Goal: Task Accomplishment & Management: Manage account settings

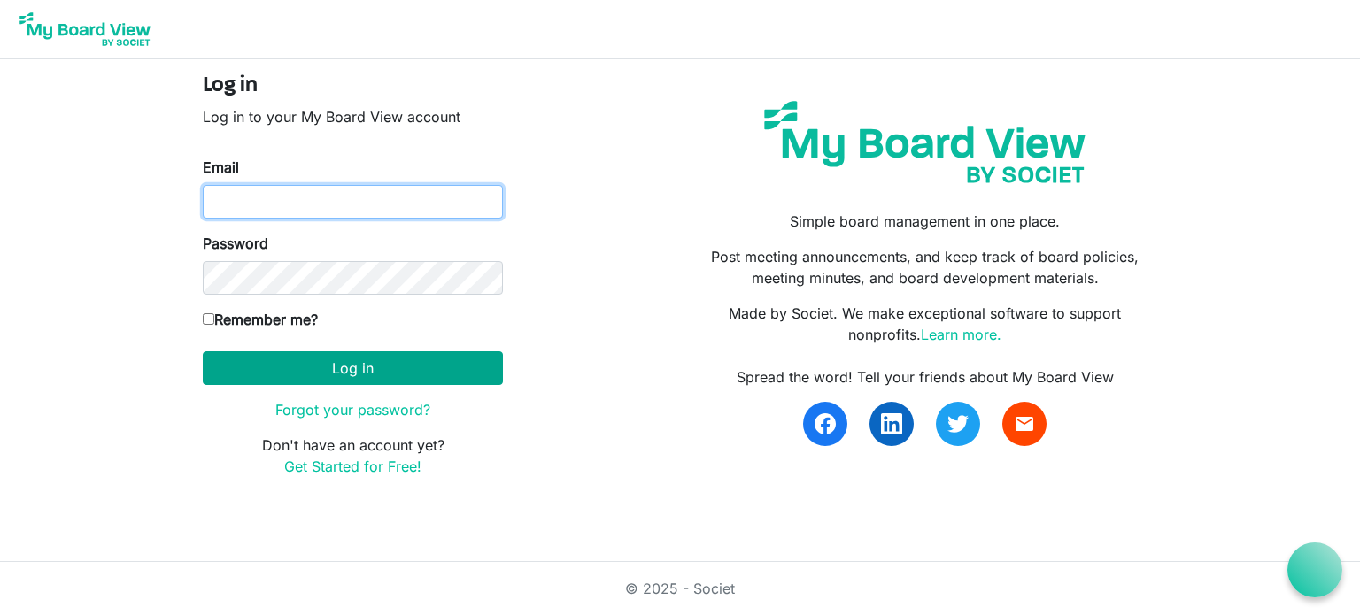
type input "[EMAIL_ADDRESS][DOMAIN_NAME]"
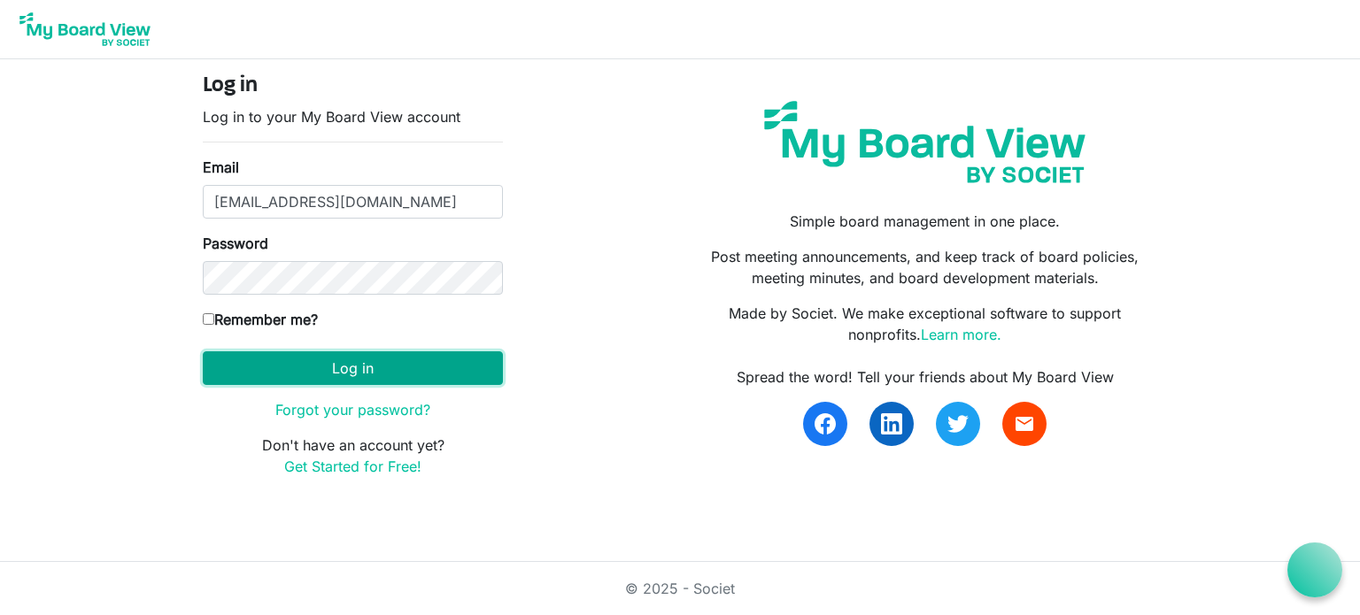
click at [347, 372] on button "Log in" at bounding box center [353, 368] width 300 height 34
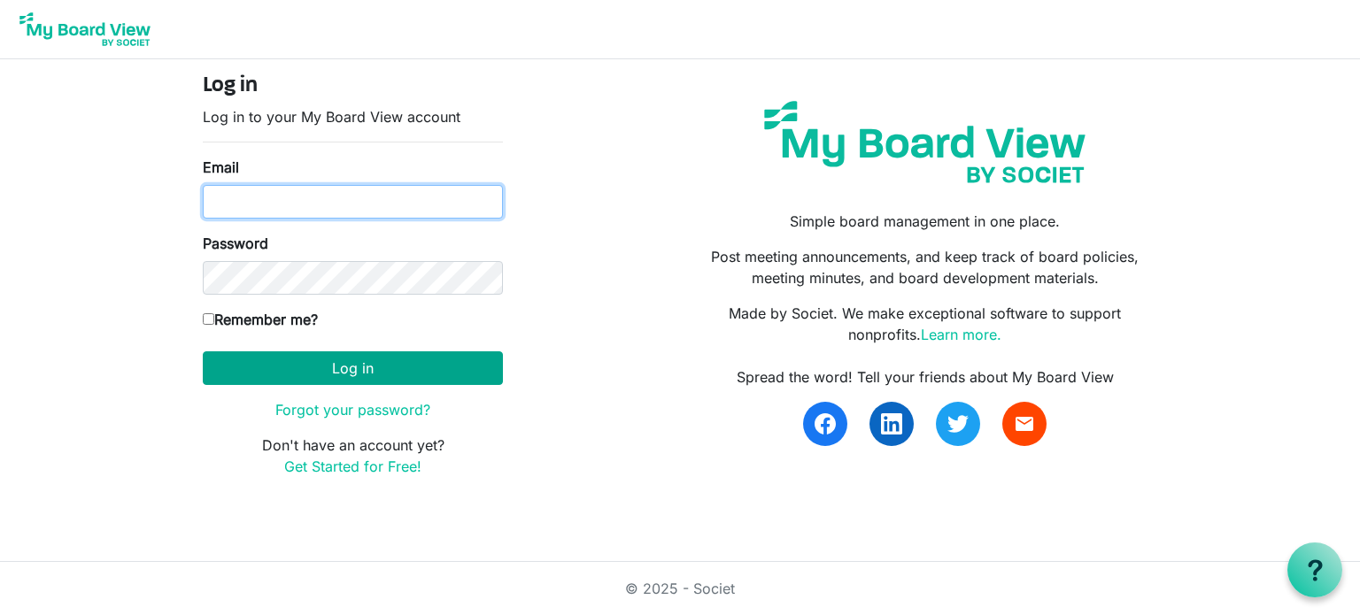
type input "[EMAIL_ADDRESS][DOMAIN_NAME]"
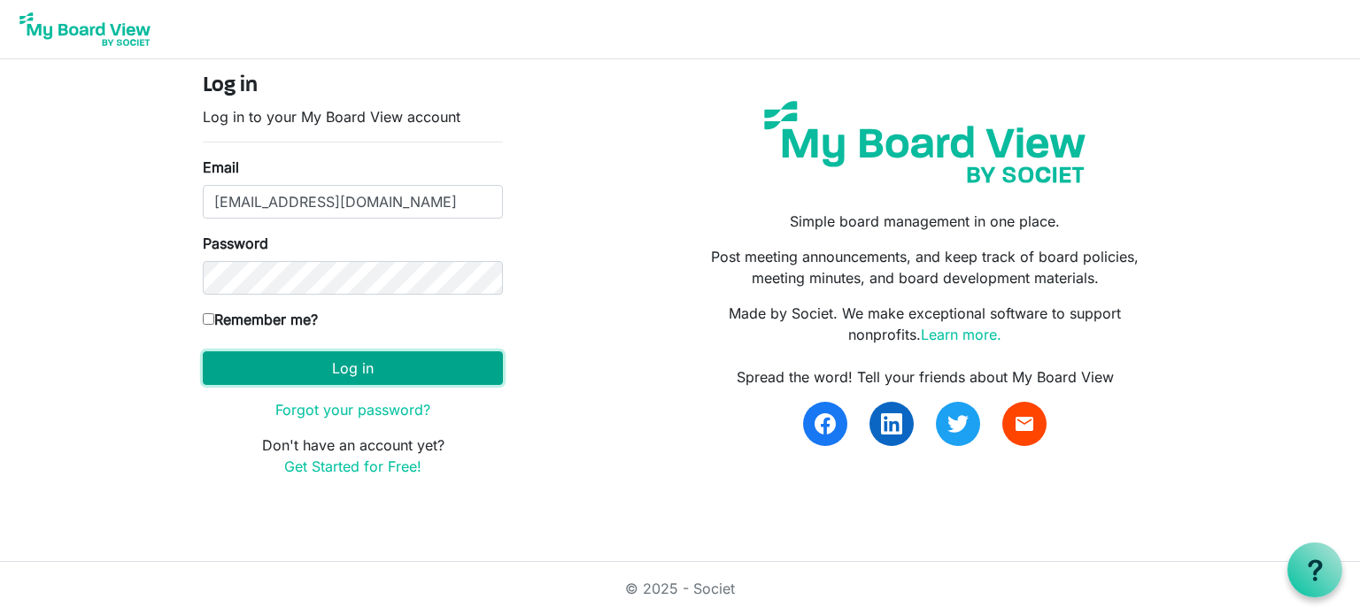
click at [351, 374] on button "Log in" at bounding box center [353, 368] width 300 height 34
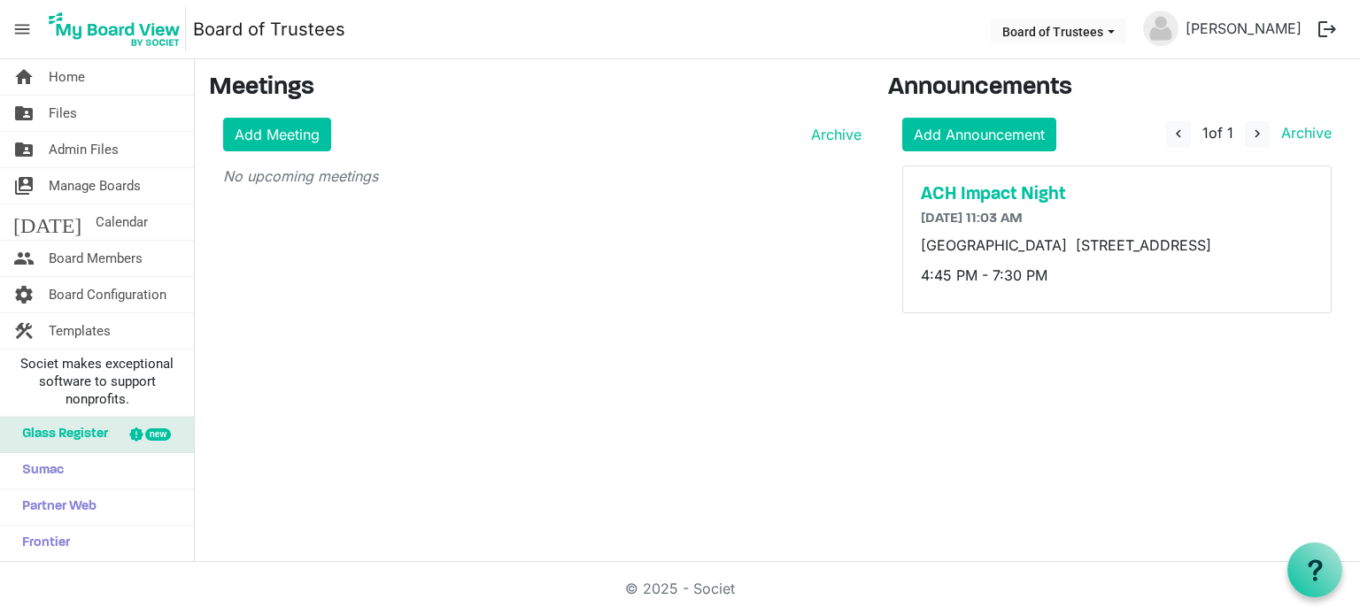
click at [1320, 27] on button "logout" at bounding box center [1326, 29] width 37 height 37
